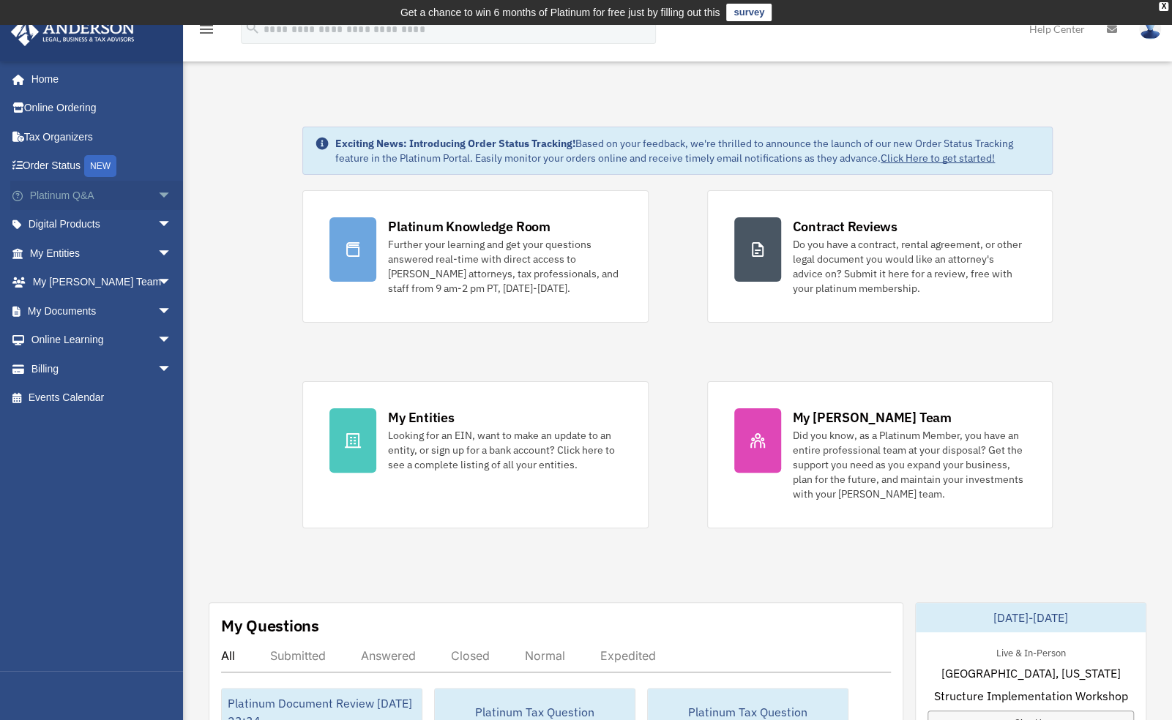
click at [157, 191] on span "arrow_drop_down" at bounding box center [171, 196] width 29 height 30
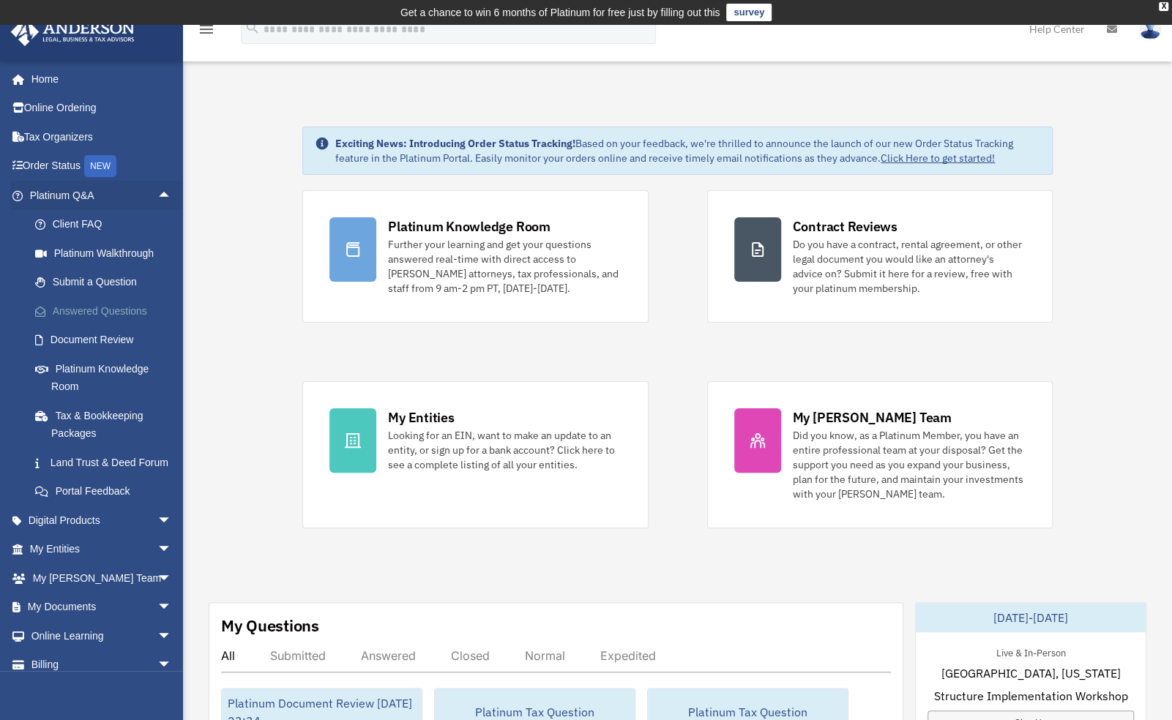
click at [123, 309] on link "Answered Questions" at bounding box center [106, 310] width 173 height 29
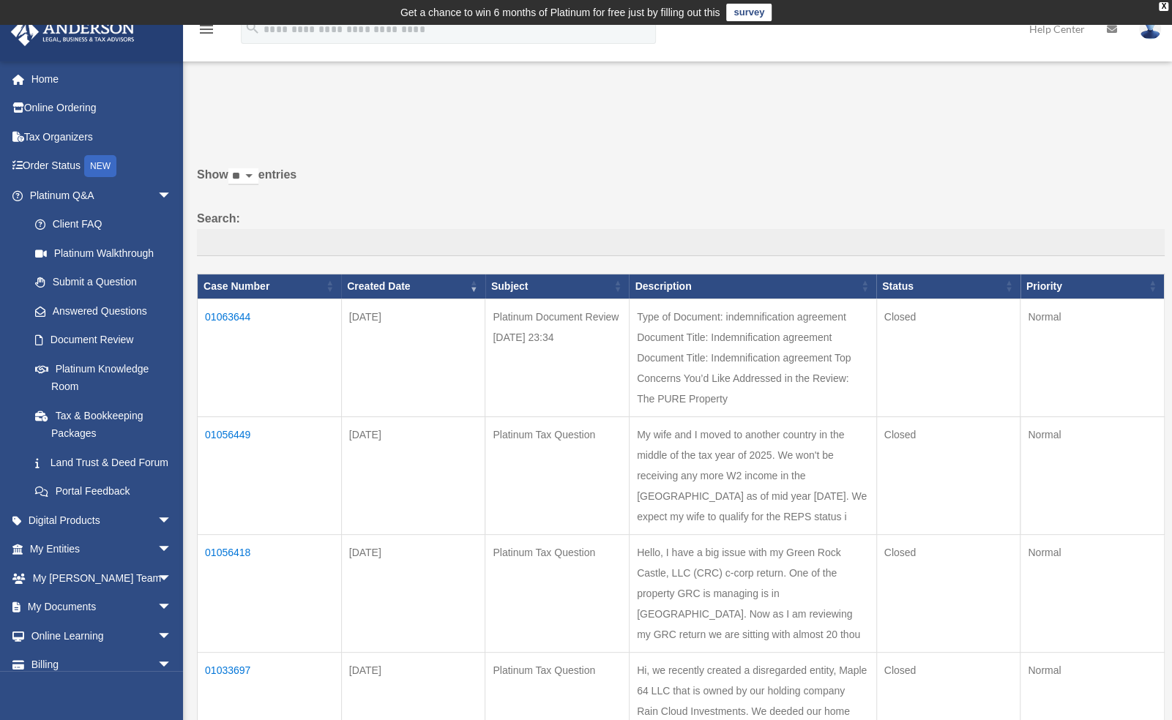
click at [233, 457] on td "01056449" at bounding box center [270, 475] width 144 height 118
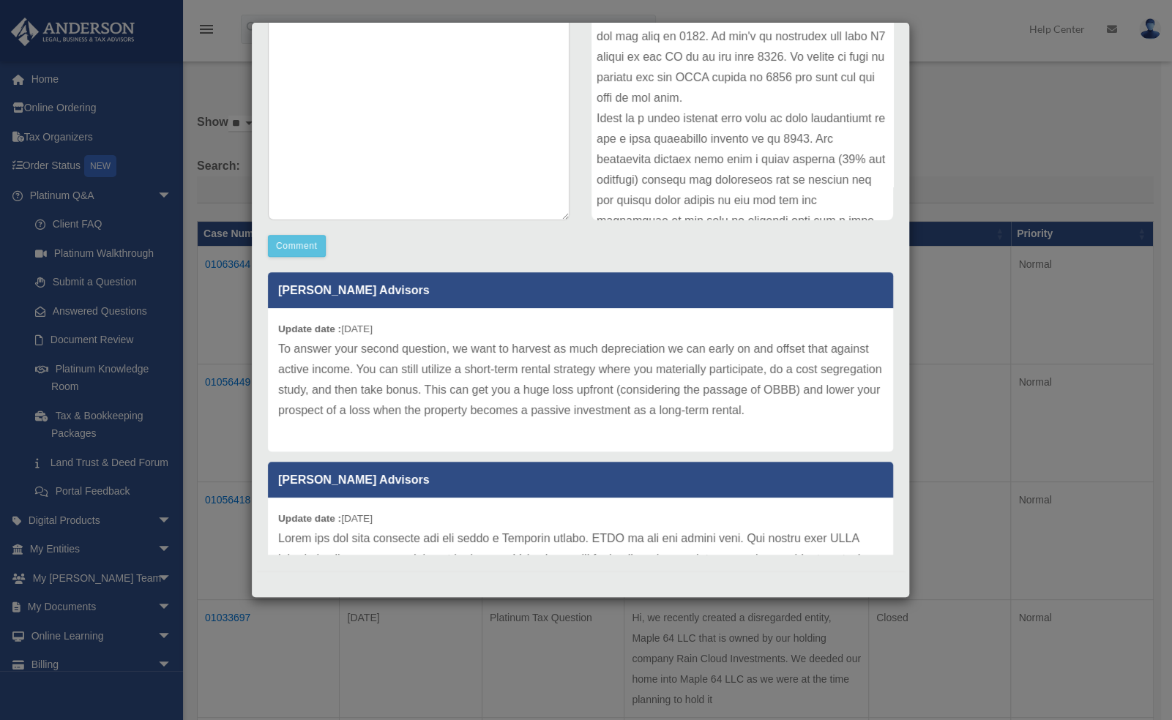
click at [1066, 138] on div "Case Detail × Platinum Tax Question Case Number 01056449 Created Date [DATE] St…" at bounding box center [586, 360] width 1172 height 720
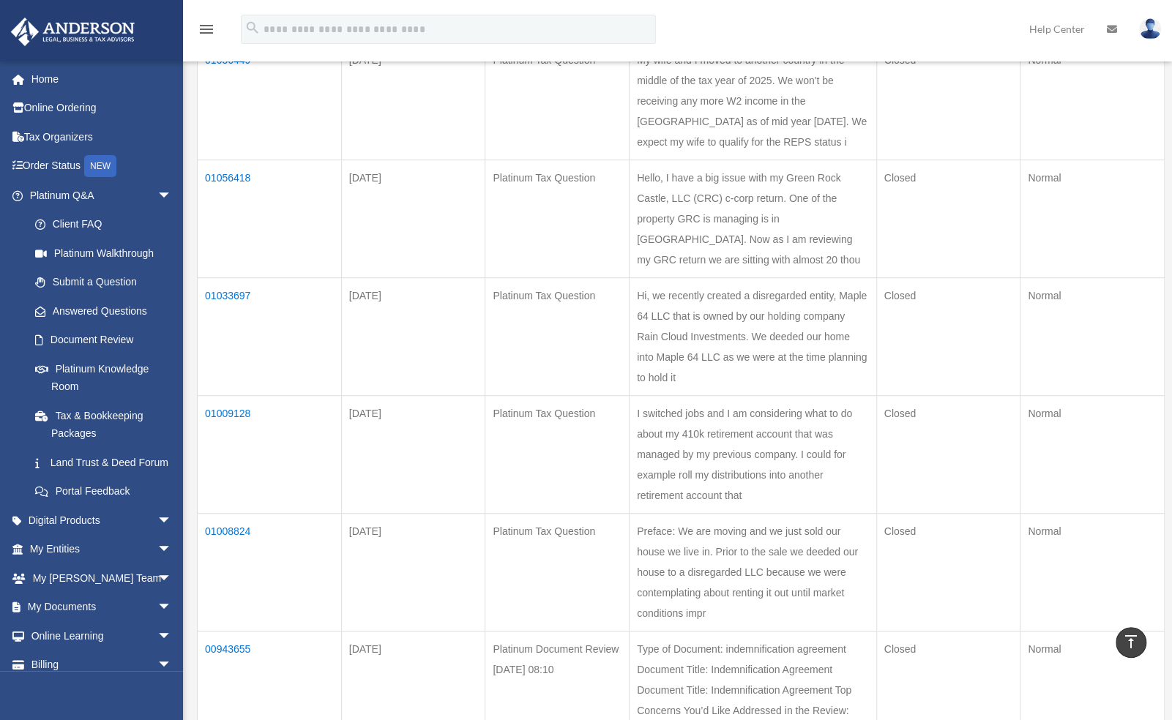
scroll to position [378, 0]
click at [234, 494] on td "01009128" at bounding box center [270, 451] width 144 height 118
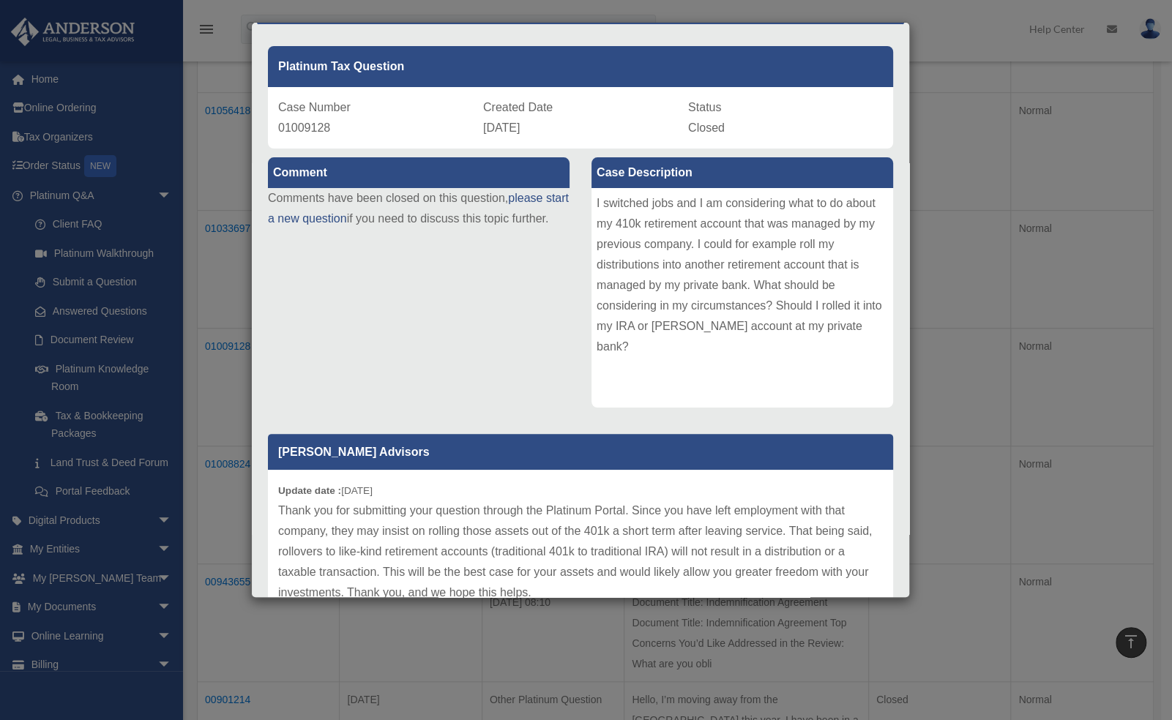
scroll to position [0, 0]
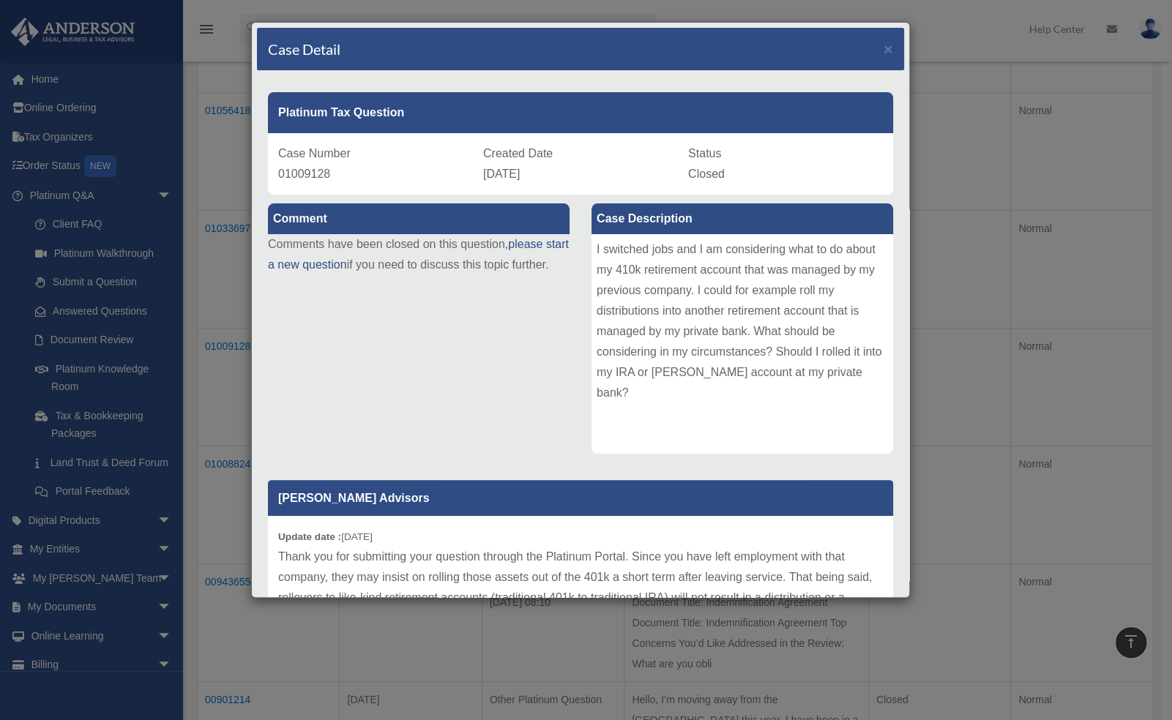
click at [343, 630] on div "Case Detail × Platinum Tax Question Case Number 01009128 Created Date [DATE] St…" at bounding box center [586, 360] width 1172 height 720
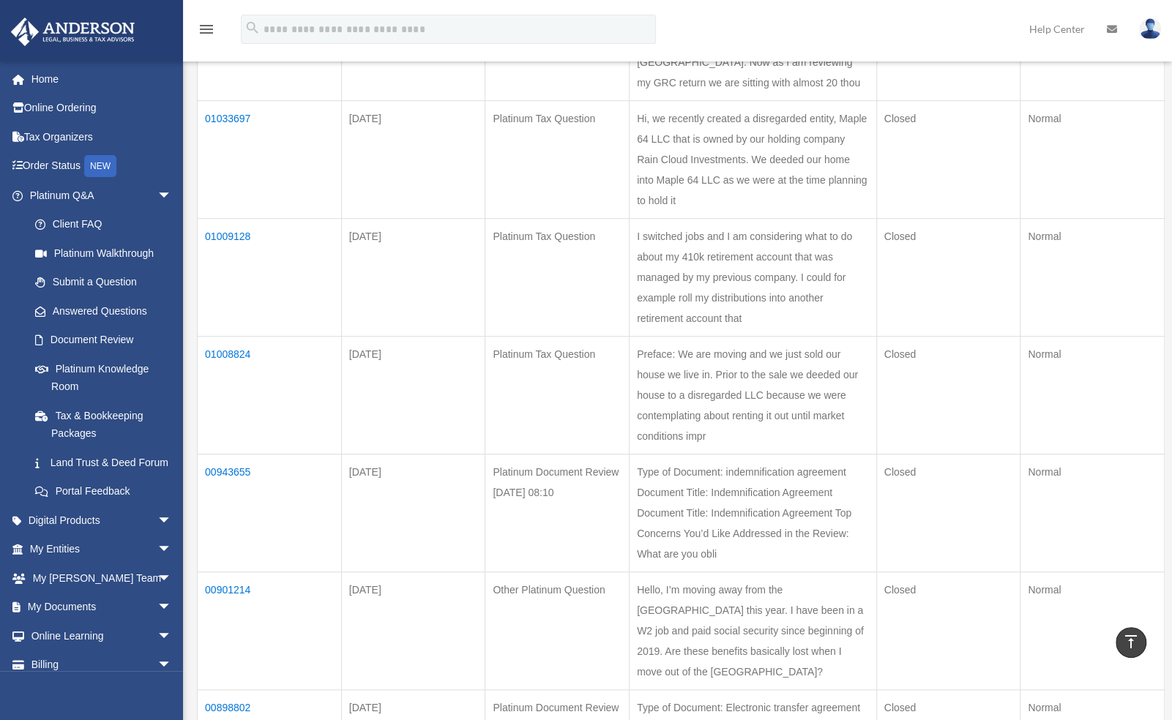
scroll to position [558, 0]
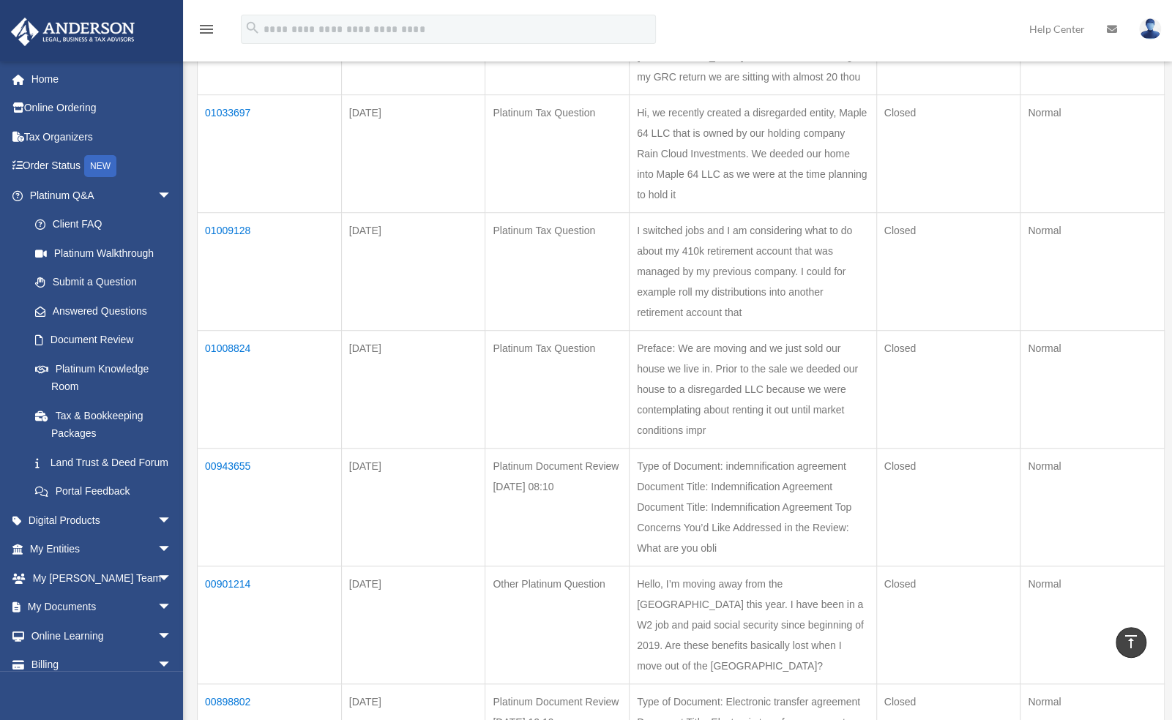
click at [227, 448] on td "01008824" at bounding box center [270, 389] width 144 height 118
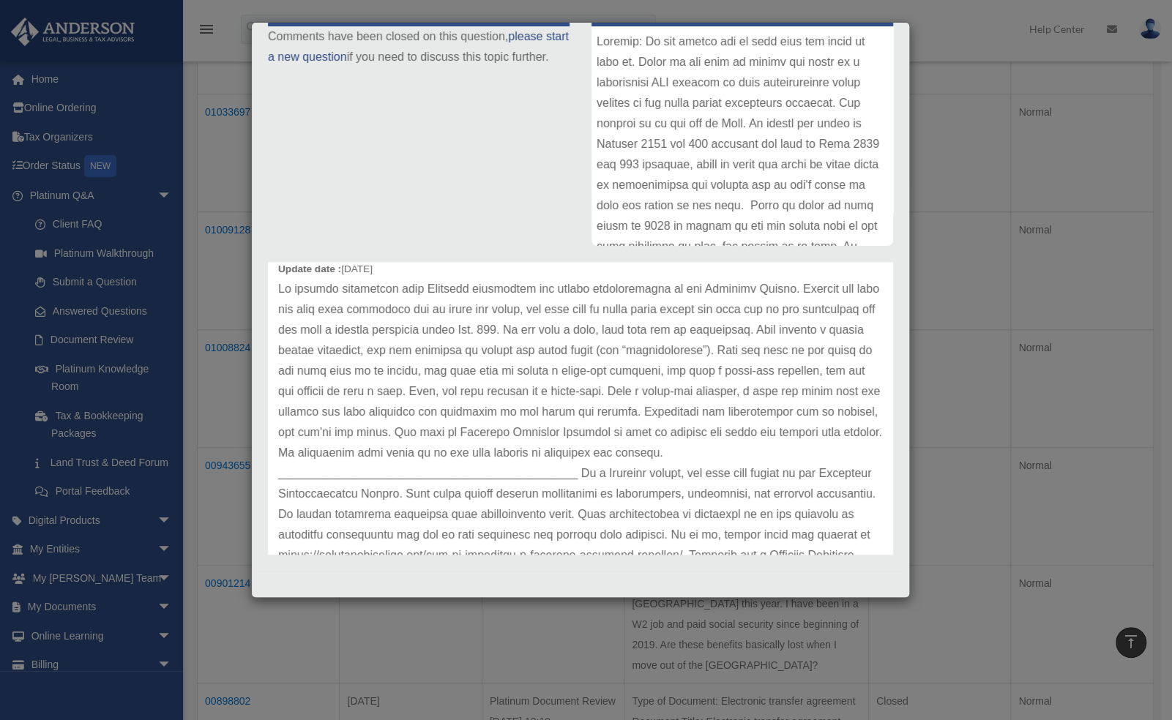
scroll to position [61, 0]
click at [921, 29] on div "Case Detail × Platinum Tax Question Case Number 01008824 Created Date [DATE] St…" at bounding box center [586, 360] width 1172 height 720
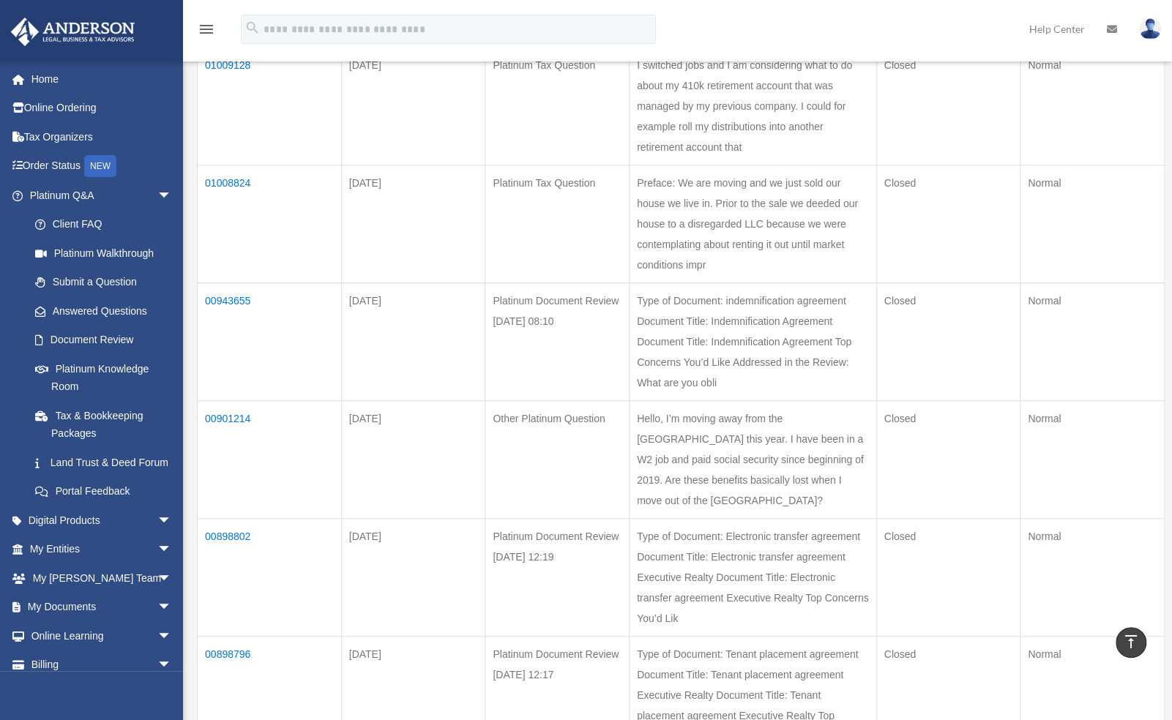
scroll to position [726, 0]
click at [231, 515] on td "00901214" at bounding box center [270, 456] width 144 height 118
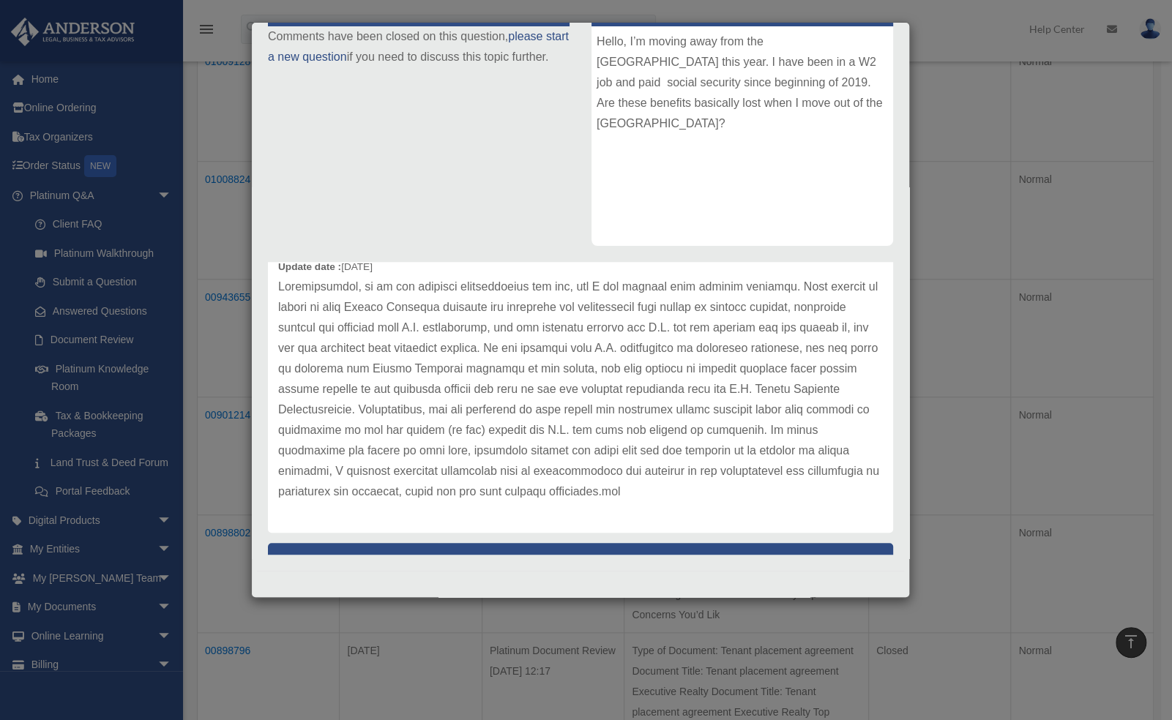
scroll to position [65, 0]
